Goal: Task Accomplishment & Management: Complete application form

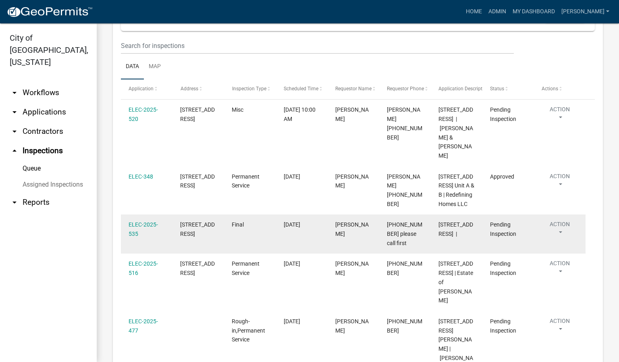
scroll to position [197, 0]
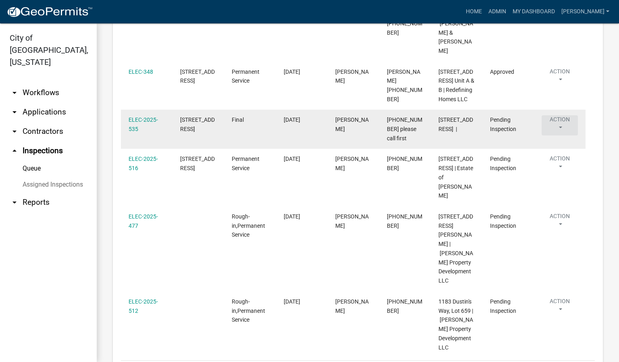
click at [564, 135] on button "Action" at bounding box center [560, 125] width 36 height 20
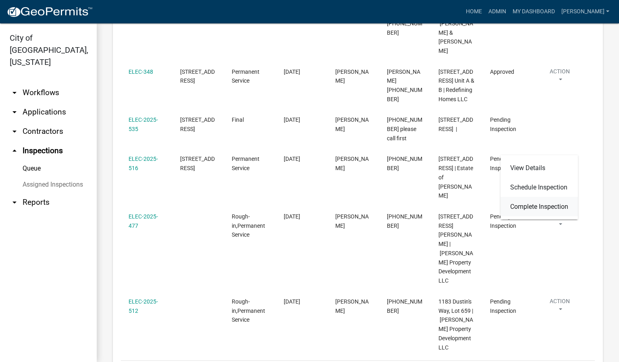
click at [549, 205] on link "Complete Inspection" at bounding box center [539, 206] width 77 height 19
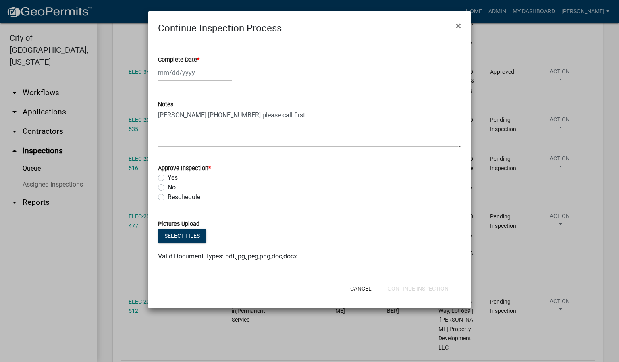
click at [200, 59] on span "*" at bounding box center [198, 59] width 2 height 7
click at [200, 65] on input "Complete Date *" at bounding box center [195, 73] width 74 height 17
select select "10"
select select "2025"
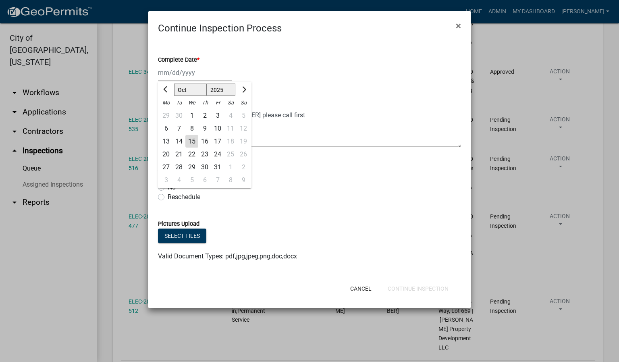
click at [190, 143] on div "15" at bounding box center [191, 141] width 13 height 13
type input "[DATE]"
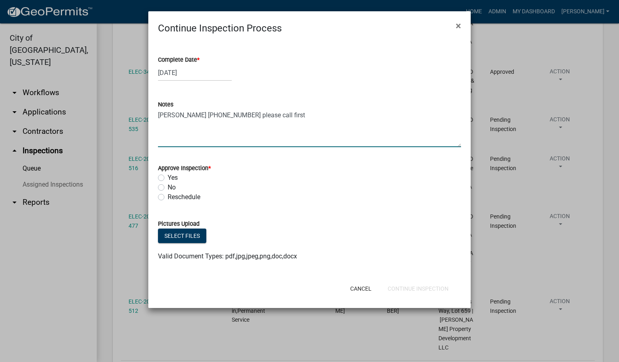
click at [294, 116] on textarea "[PERSON_NAME] [PHONE_NUMBER] please call first" at bounding box center [309, 128] width 303 height 38
type textarea "[PERSON_NAME] [PHONE_NUMBER] please call first FAILED. SEVERAL VIOLATIONS TO MA…"
click at [168, 189] on label "No" at bounding box center [172, 188] width 8 height 10
click at [168, 188] on input "No" at bounding box center [170, 185] width 5 height 5
radio input "true"
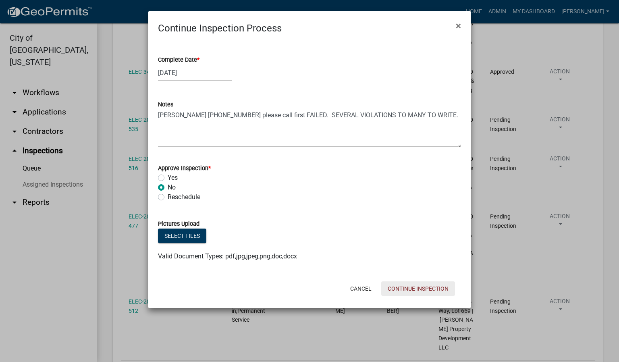
click at [427, 287] on button "Continue Inspection" at bounding box center [418, 288] width 74 height 15
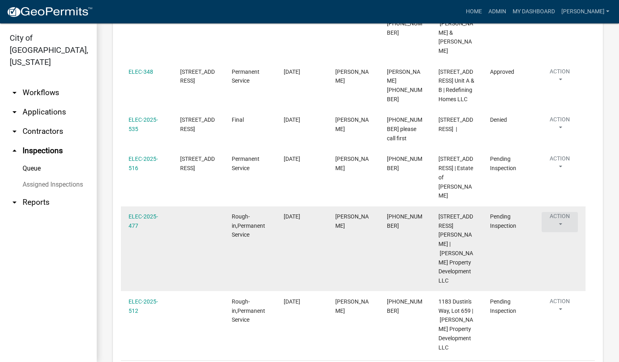
click at [558, 232] on button "Action" at bounding box center [560, 222] width 36 height 20
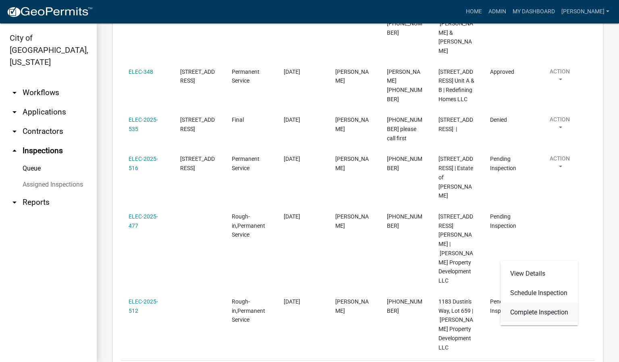
click at [527, 311] on link "Complete Inspection" at bounding box center [539, 312] width 77 height 19
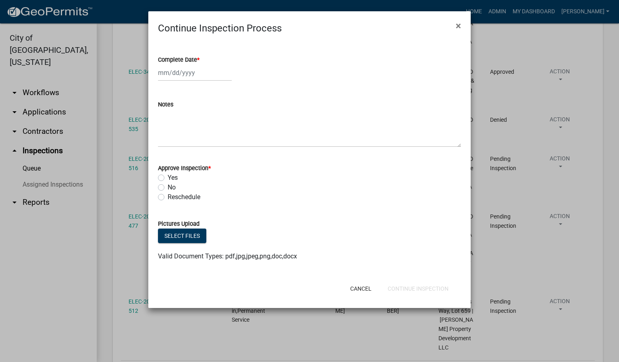
click at [198, 59] on span "*" at bounding box center [198, 59] width 2 height 7
click at [198, 65] on input "Complete Date *" at bounding box center [195, 73] width 74 height 17
select select "10"
select select "2025"
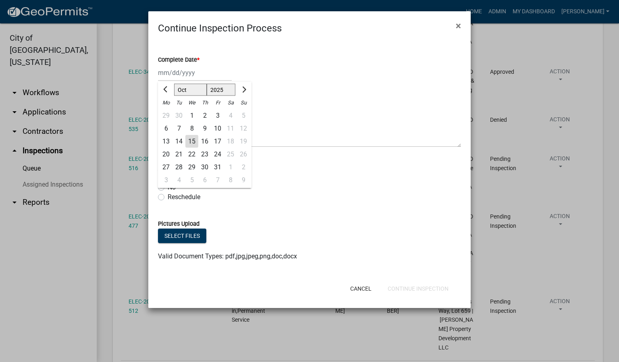
click at [195, 139] on div "15" at bounding box center [191, 141] width 13 height 13
type input "[DATE]"
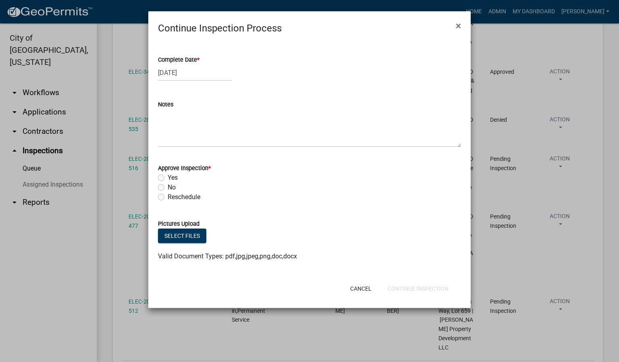
click at [168, 176] on label "Yes" at bounding box center [173, 178] width 10 height 10
click at [168, 176] on input "Yes" at bounding box center [170, 175] width 5 height 5
radio input "true"
click at [415, 287] on button "Continue Inspection" at bounding box center [418, 288] width 74 height 15
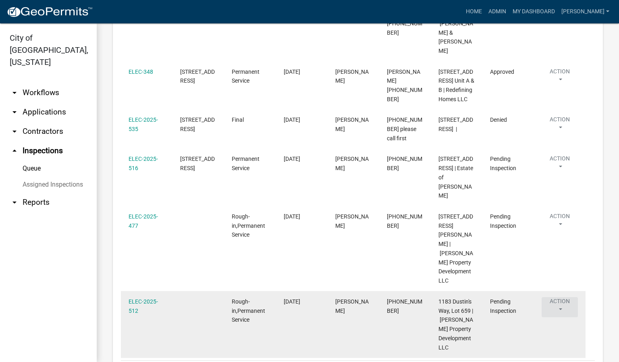
click at [560, 316] on button "Action" at bounding box center [560, 307] width 36 height 20
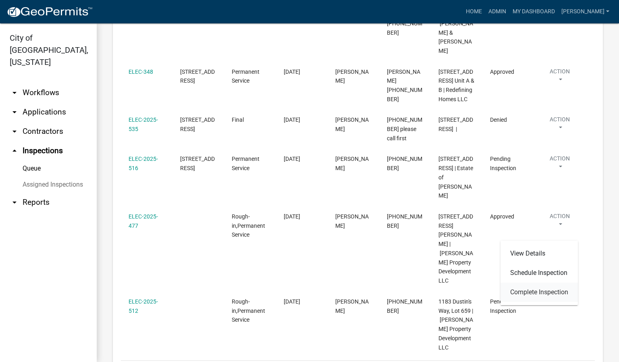
click at [544, 292] on link "Complete Inspection" at bounding box center [539, 292] width 77 height 19
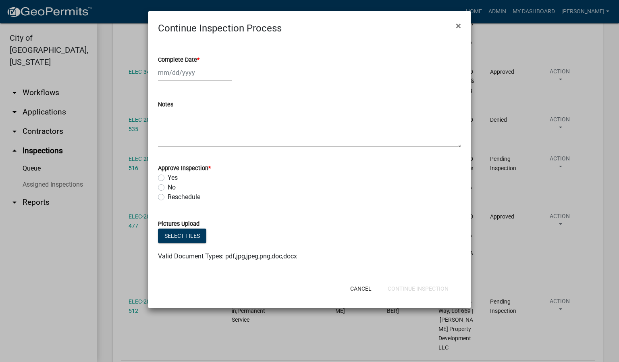
click at [200, 60] on span "*" at bounding box center [198, 59] width 2 height 7
click at [200, 65] on input "Complete Date *" at bounding box center [195, 73] width 74 height 17
select select "10"
select select "2025"
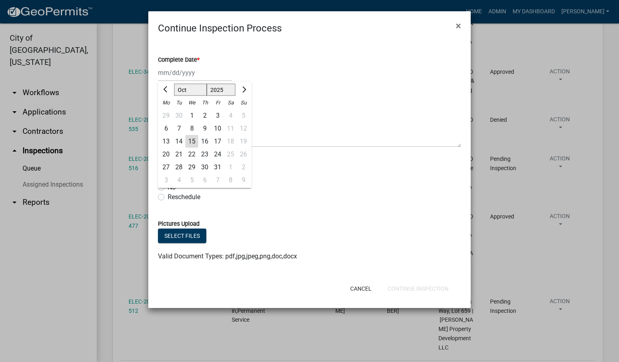
click at [190, 136] on div "15" at bounding box center [191, 141] width 13 height 13
type input "[DATE]"
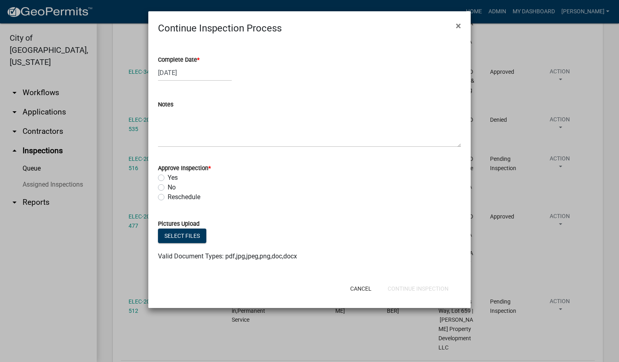
click at [168, 174] on label "Yes" at bounding box center [173, 178] width 10 height 10
click at [168, 174] on input "Yes" at bounding box center [170, 175] width 5 height 5
radio input "true"
click at [415, 287] on button "Continue Inspection" at bounding box center [418, 288] width 74 height 15
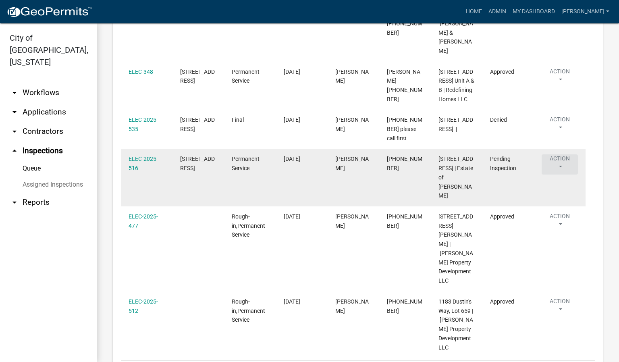
click at [561, 175] on button "Action" at bounding box center [560, 164] width 36 height 20
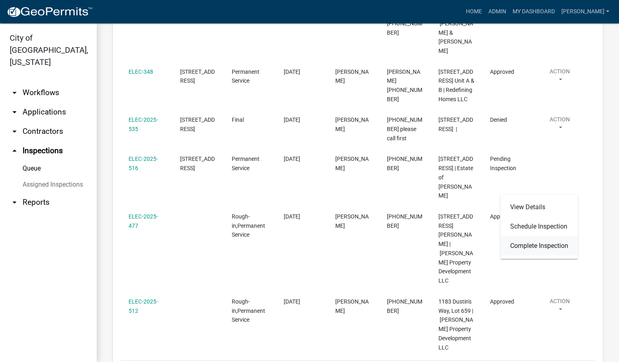
click at [537, 245] on link "Complete Inspection" at bounding box center [539, 245] width 77 height 19
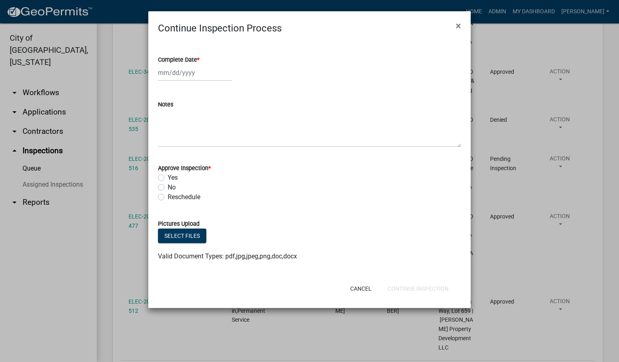
click at [168, 177] on label "Yes" at bounding box center [173, 178] width 10 height 10
click at [168, 177] on input "Yes" at bounding box center [170, 175] width 5 height 5
radio input "true"
click at [199, 59] on span "*" at bounding box center [198, 59] width 2 height 7
click at [199, 65] on input "Complete Date *" at bounding box center [195, 73] width 74 height 17
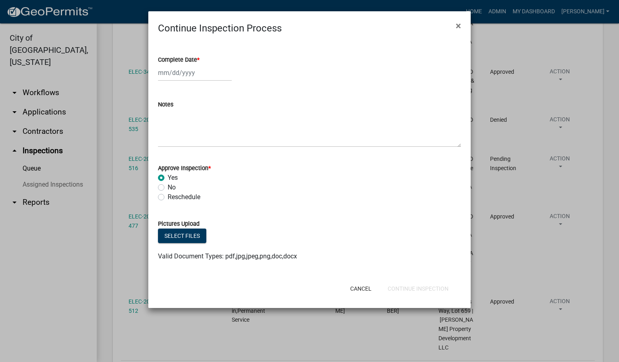
select select "10"
select select "2025"
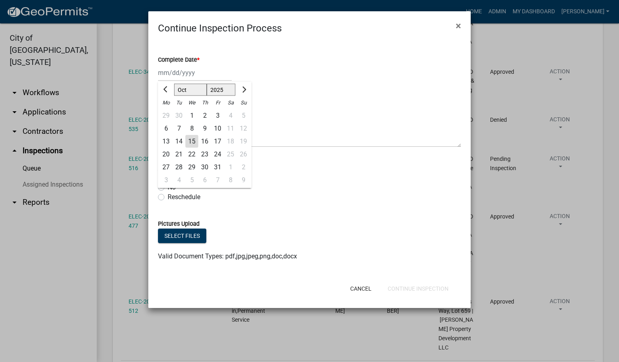
drag, startPoint x: 192, startPoint y: 138, endPoint x: 185, endPoint y: 183, distance: 45.6
click at [192, 138] on div "15" at bounding box center [191, 141] width 13 height 13
type input "[DATE]"
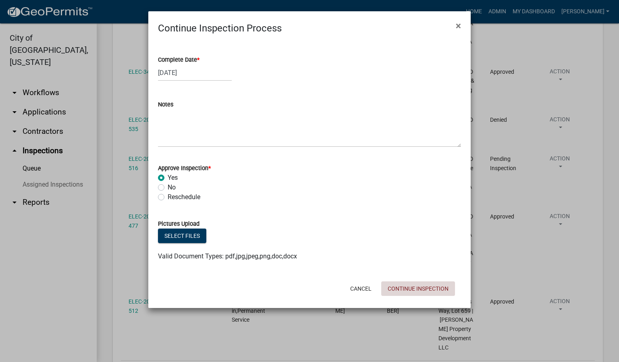
click at [402, 286] on button "Continue Inspection" at bounding box center [418, 288] width 74 height 15
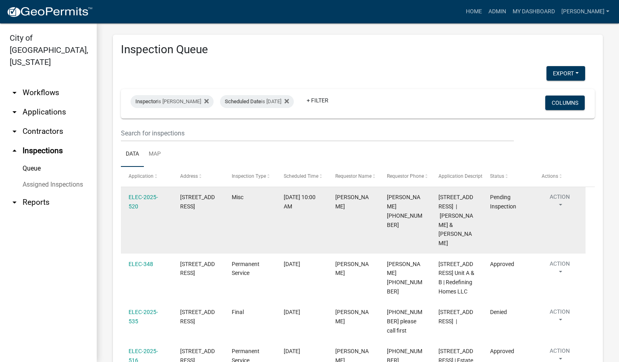
scroll to position [0, 0]
